Goal: Transaction & Acquisition: Purchase product/service

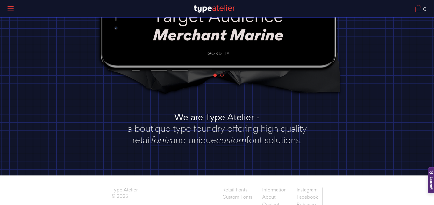
scroll to position [129, 0]
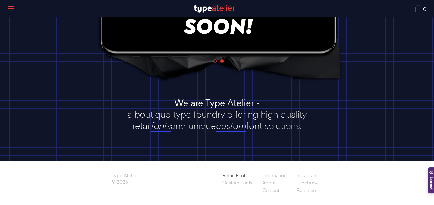
click at [240, 174] on link "Retail Fonts" at bounding box center [237, 176] width 39 height 6
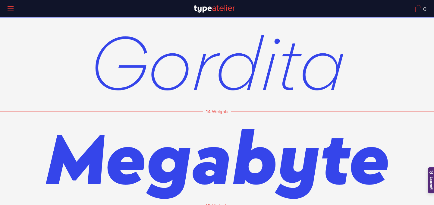
click at [258, 93] on span "Gordita" at bounding box center [217, 62] width 256 height 94
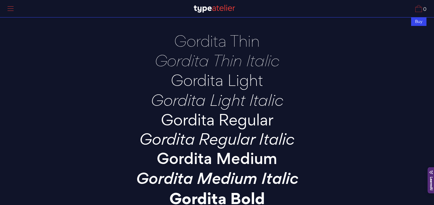
click at [260, 125] on p "Gordita Regular" at bounding box center [217, 119] width 211 height 17
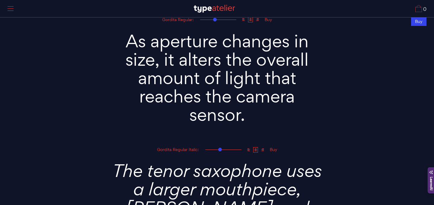
scroll to position [872, 0]
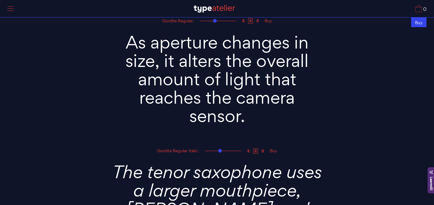
click at [420, 21] on div "Buy" at bounding box center [418, 22] width 15 height 10
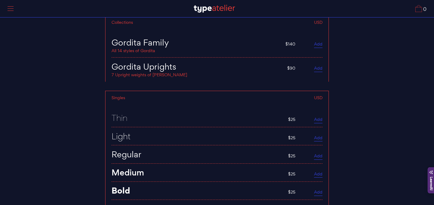
scroll to position [2417, 0]
